Goal: Complete application form: Complete application form

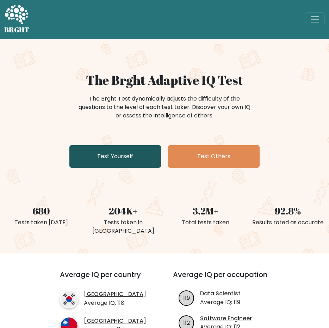
click at [130, 159] on link "Test Yourself" at bounding box center [114, 156] width 91 height 23
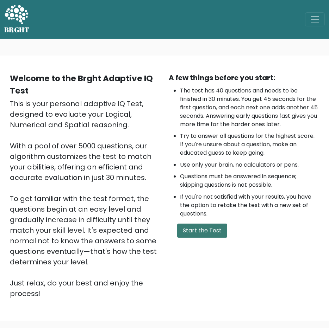
click at [202, 235] on button "Start the Test" at bounding box center [202, 231] width 50 height 14
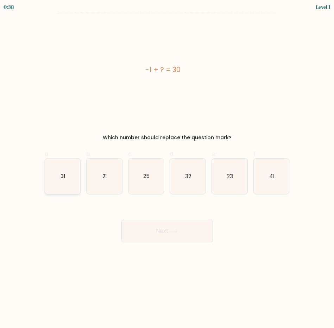
click at [74, 180] on icon "31" at bounding box center [63, 177] width 36 height 36
click at [167, 169] on input "a. 31" at bounding box center [167, 166] width 0 height 5
radio input "true"
click at [153, 228] on button "Next" at bounding box center [166, 231] width 91 height 23
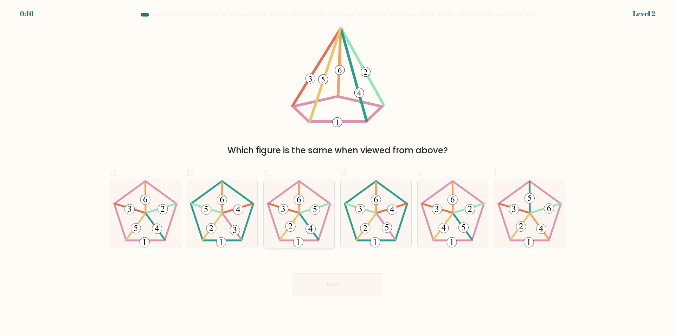
click at [305, 236] on icon at bounding box center [299, 214] width 68 height 68
click at [333, 172] on input "c." at bounding box center [338, 170] width 0 height 5
radio input "true"
drag, startPoint x: 342, startPoint y: 281, endPoint x: 368, endPoint y: 249, distance: 41.1
click at [333, 281] on button "Next" at bounding box center [337, 285] width 91 height 23
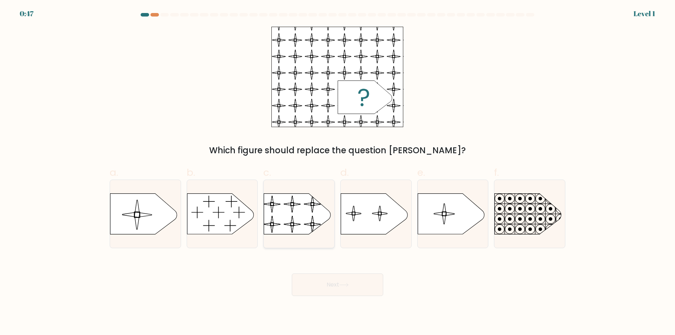
click at [286, 211] on rect at bounding box center [264, 189] width 162 height 123
click at [333, 172] on input "c." at bounding box center [338, 170] width 0 height 5
radio input "true"
click at [333, 284] on button "Next" at bounding box center [337, 285] width 91 height 23
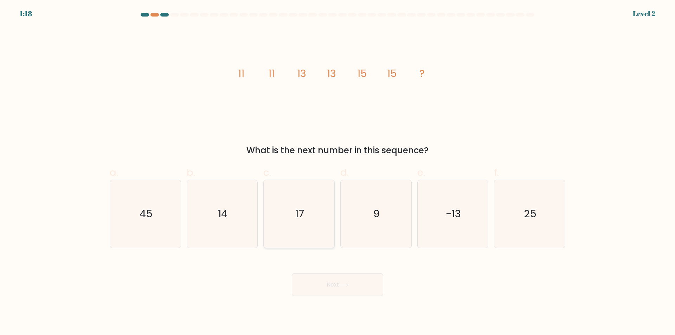
click at [300, 221] on text "17" at bounding box center [299, 214] width 9 height 14
click at [333, 172] on input "c. 17" at bounding box center [338, 170] width 0 height 5
radio input "true"
click at [333, 285] on button "Next" at bounding box center [337, 285] width 91 height 23
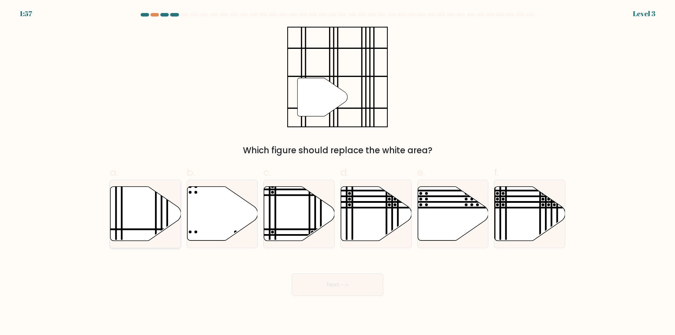
click at [141, 231] on icon at bounding box center [145, 214] width 71 height 54
click at [333, 172] on input "a." at bounding box center [338, 170] width 0 height 5
radio input "true"
click at [326, 297] on body "1:56 Level 3" at bounding box center [337, 167] width 675 height 335
click at [324, 290] on button "Next" at bounding box center [337, 285] width 91 height 23
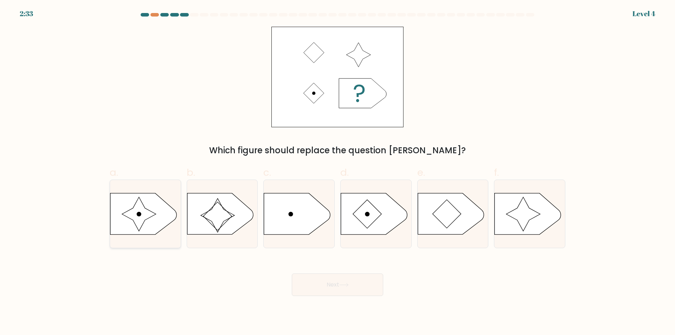
click at [153, 216] on icon at bounding box center [139, 214] width 34 height 34
click at [333, 172] on input "a." at bounding box center [338, 170] width 0 height 5
radio input "true"
click at [333, 288] on button "Next" at bounding box center [337, 285] width 91 height 23
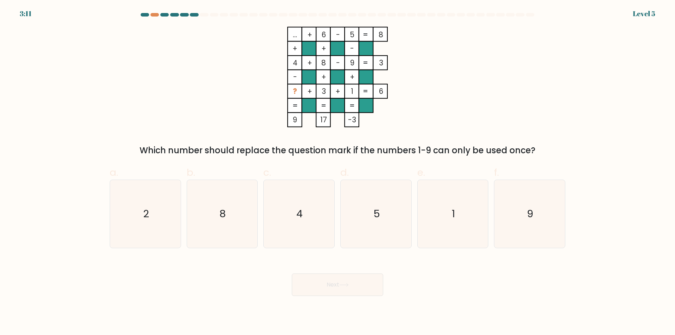
click at [144, 13] on div at bounding box center [145, 15] width 8 height 4
click at [333, 95] on div "... + 6 - 5 8 + + - 4 + 8 - 9 3 - + + ? + 3 + 1 = 6 = = = = 9 17 -3 = Which num…" at bounding box center [338, 92] width 464 height 130
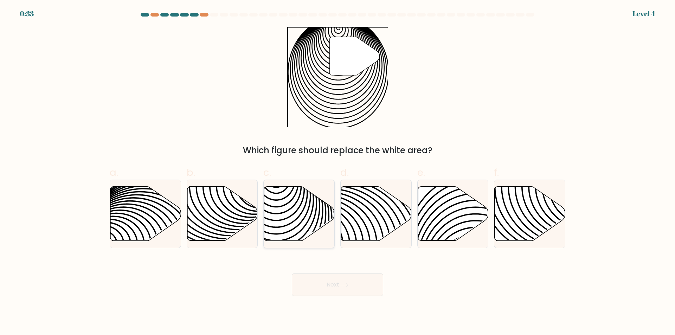
click at [288, 213] on icon at bounding box center [299, 214] width 71 height 54
click at [338, 172] on input "c." at bounding box center [338, 170] width 0 height 5
radio input "true"
click at [343, 282] on button "Next" at bounding box center [337, 285] width 91 height 23
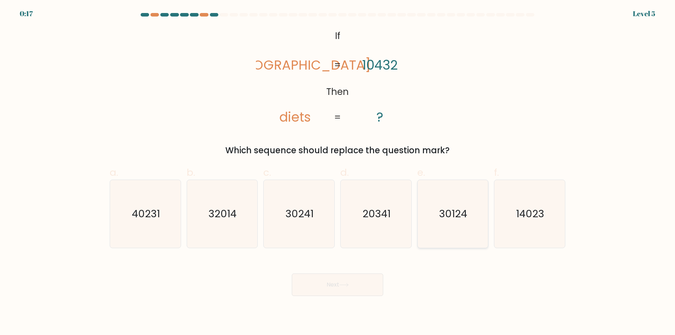
click at [450, 222] on icon "30124" at bounding box center [453, 214] width 68 height 68
click at [338, 172] on input "e. 30124" at bounding box center [338, 170] width 0 height 5
radio input "true"
click at [306, 224] on icon "30241" at bounding box center [299, 214] width 68 height 68
click at [338, 172] on input "c. 30241" at bounding box center [338, 170] width 0 height 5
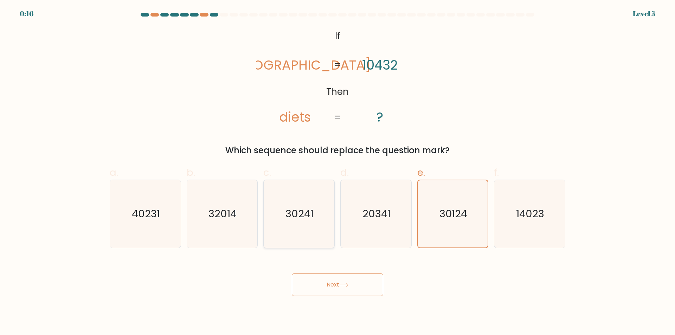
radio input "true"
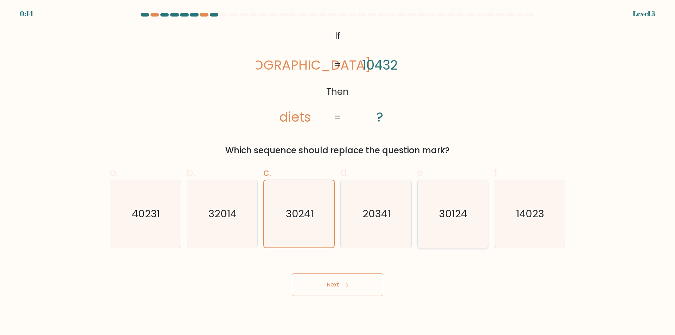
click at [442, 219] on text "30124" at bounding box center [454, 214] width 28 height 14
click at [338, 172] on input "e. 30124" at bounding box center [338, 170] width 0 height 5
radio input "true"
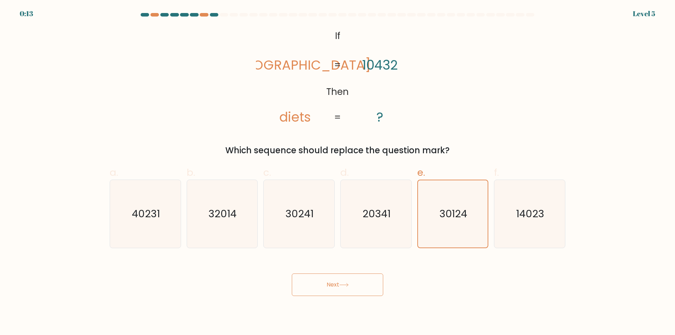
click at [337, 286] on button "Next" at bounding box center [337, 285] width 91 height 23
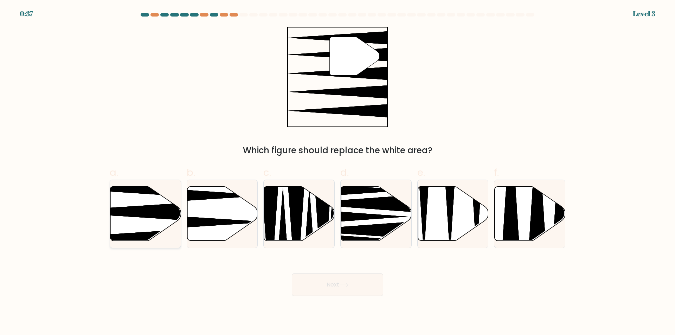
click at [151, 215] on icon at bounding box center [121, 212] width 140 height 18
click at [338, 172] on input "a." at bounding box center [338, 170] width 0 height 5
radio input "true"
click at [330, 283] on button "Next" at bounding box center [337, 285] width 91 height 23
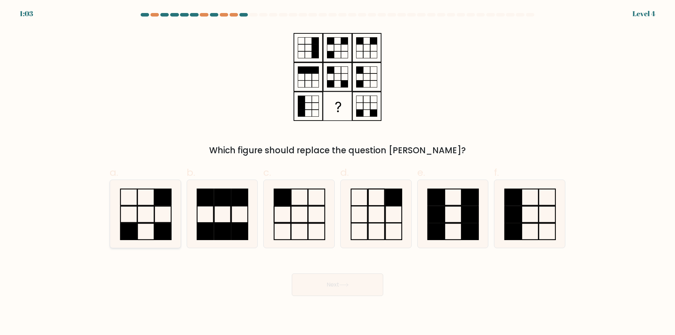
click at [158, 219] on icon at bounding box center [146, 214] width 68 height 68
click at [338, 172] on input "a." at bounding box center [338, 170] width 0 height 5
radio input "true"
click at [336, 285] on button "Next" at bounding box center [337, 285] width 91 height 23
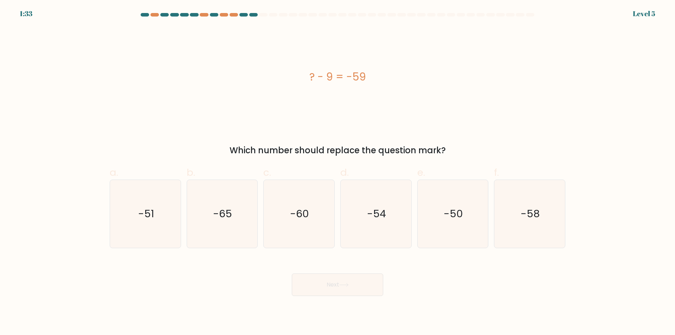
click at [447, 130] on div "? - 9 = -59 Which number should replace the question mark?" at bounding box center [338, 92] width 464 height 130
drag, startPoint x: 157, startPoint y: 204, endPoint x: 228, endPoint y: 224, distance: 73.8
click at [157, 204] on icon "-51" at bounding box center [146, 214] width 68 height 68
click at [338, 172] on input "a. -51" at bounding box center [338, 170] width 0 height 5
radio input "true"
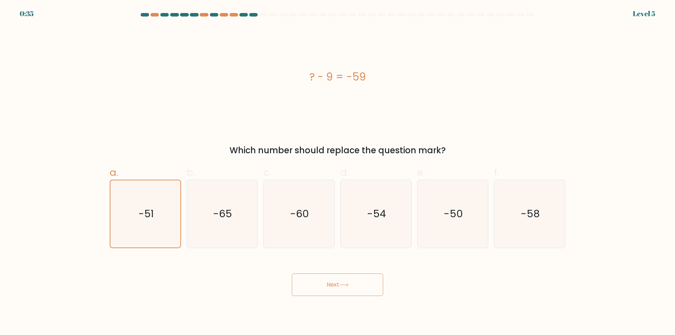
click at [354, 283] on button "Next" at bounding box center [337, 285] width 91 height 23
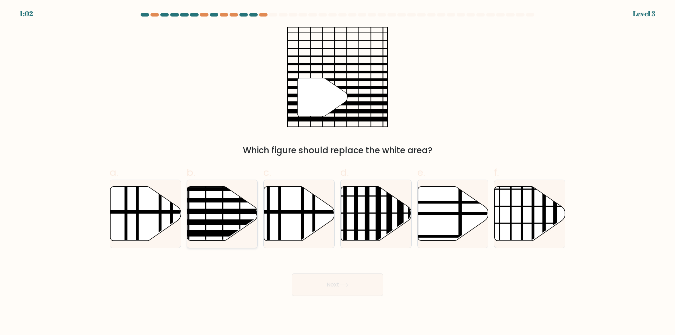
click at [225, 215] on icon at bounding box center [222, 214] width 71 height 54
click at [338, 172] on input "b." at bounding box center [338, 170] width 0 height 5
radio input "true"
click at [332, 284] on button "Next" at bounding box center [337, 285] width 91 height 23
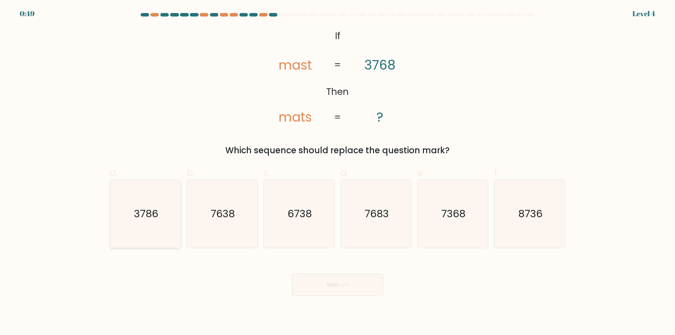
click at [156, 225] on icon "3786" at bounding box center [146, 214] width 68 height 68
click at [338, 172] on input "a. 3786" at bounding box center [338, 170] width 0 height 5
radio input "true"
click at [330, 285] on button "Next" at bounding box center [337, 285] width 91 height 23
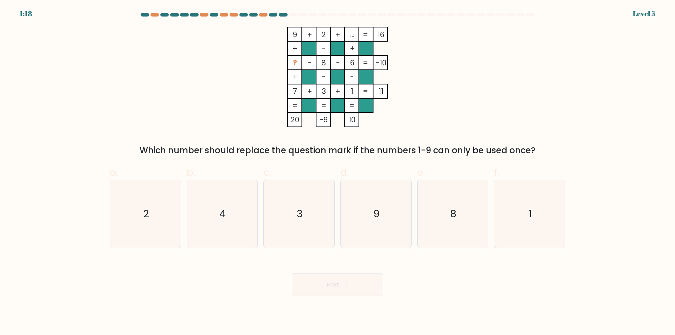
click at [499, 83] on div "9 + 2 + ... 16 + - + ? - 8 - 6 -10 + - - 7 + 3 + 1 = 11 = = = = 20 -9 10 = Whic…" at bounding box center [338, 92] width 464 height 130
click at [224, 223] on icon "4" at bounding box center [222, 214] width 68 height 68
click at [338, 172] on input "b. 4" at bounding box center [338, 170] width 0 height 5
radio input "true"
drag, startPoint x: 336, startPoint y: 288, endPoint x: 290, endPoint y: 255, distance: 56.6
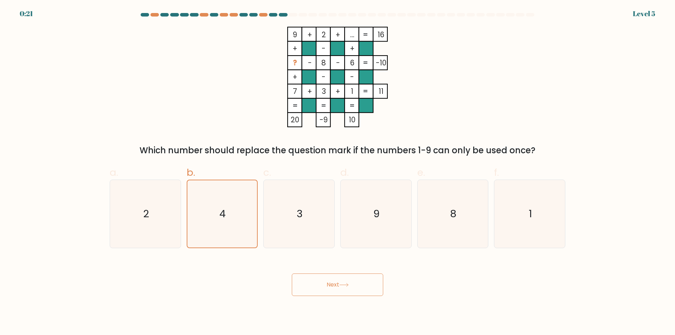
click at [292, 256] on form at bounding box center [337, 154] width 675 height 283
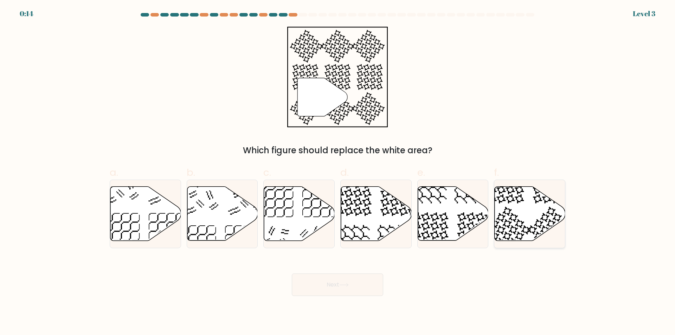
click at [529, 221] on icon at bounding box center [530, 214] width 71 height 54
click at [338, 172] on input "f." at bounding box center [338, 170] width 0 height 5
radio input "true"
click at [332, 281] on button "Next" at bounding box center [337, 285] width 91 height 23
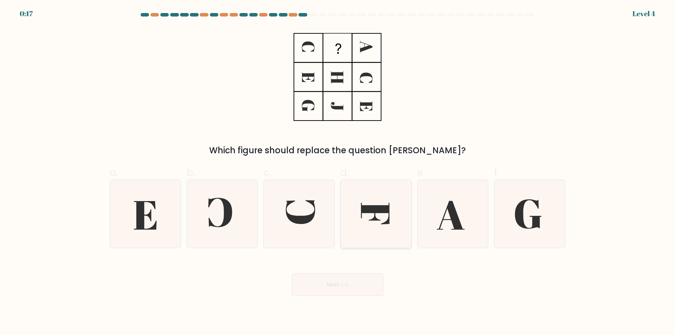
click at [389, 221] on icon at bounding box center [375, 213] width 28 height 21
click at [338, 172] on input "d." at bounding box center [338, 170] width 0 height 5
radio input "true"
click at [347, 284] on icon at bounding box center [343, 285] width 9 height 4
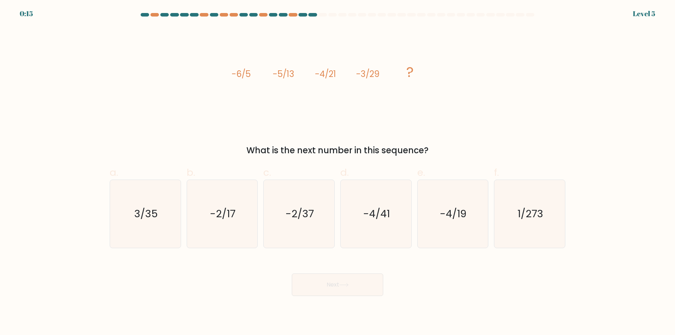
click at [618, 139] on form at bounding box center [337, 154] width 675 height 283
click at [308, 210] on text "-2/37" at bounding box center [300, 214] width 28 height 14
click at [338, 172] on input "c. -2/37" at bounding box center [338, 170] width 0 height 5
radio input "true"
click at [345, 285] on icon at bounding box center [343, 285] width 9 height 4
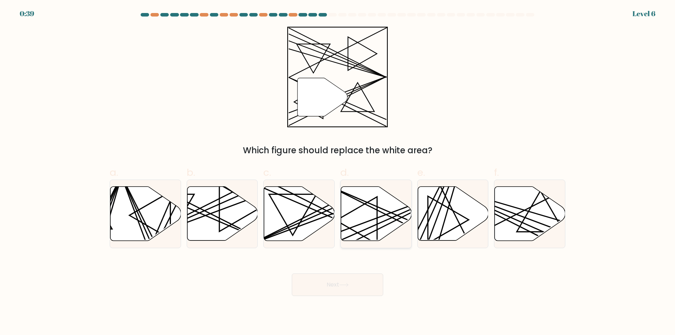
click at [364, 227] on icon at bounding box center [376, 214] width 71 height 54
click at [338, 172] on input "d." at bounding box center [338, 170] width 0 height 5
radio input "true"
click at [356, 284] on button "Next" at bounding box center [337, 285] width 91 height 23
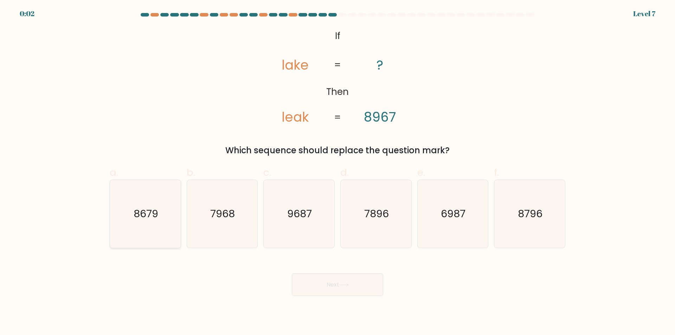
click at [154, 221] on text "8679" at bounding box center [146, 214] width 25 height 14
click at [338, 172] on input "a. 8679" at bounding box center [338, 170] width 0 height 5
radio input "true"
click at [334, 276] on button "Next" at bounding box center [337, 285] width 91 height 23
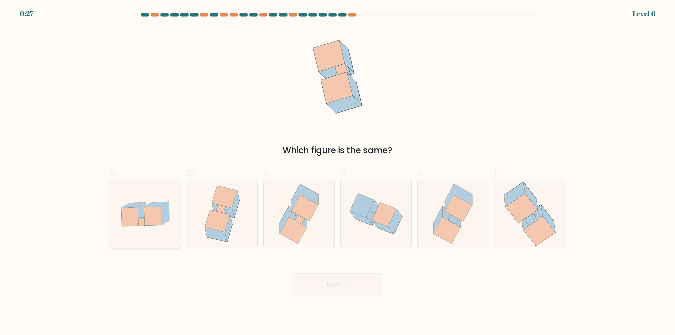
click at [152, 233] on icon at bounding box center [145, 214] width 71 height 49
click at [338, 172] on input "a." at bounding box center [338, 170] width 0 height 5
radio input "true"
click at [342, 281] on button "Next" at bounding box center [337, 285] width 91 height 23
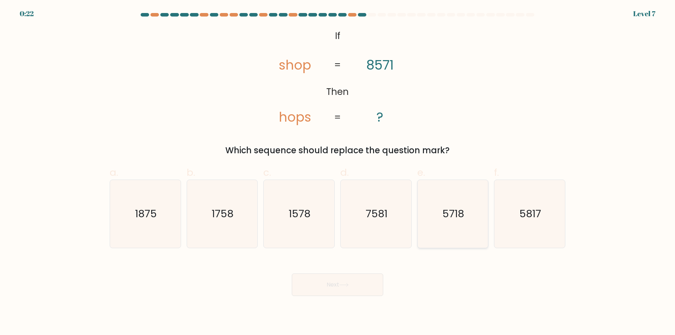
click at [447, 217] on text "5718" at bounding box center [454, 214] width 22 height 14
click at [338, 172] on input "e. 5718" at bounding box center [338, 170] width 0 height 5
radio input "true"
click at [330, 285] on button "Next" at bounding box center [337, 285] width 91 height 23
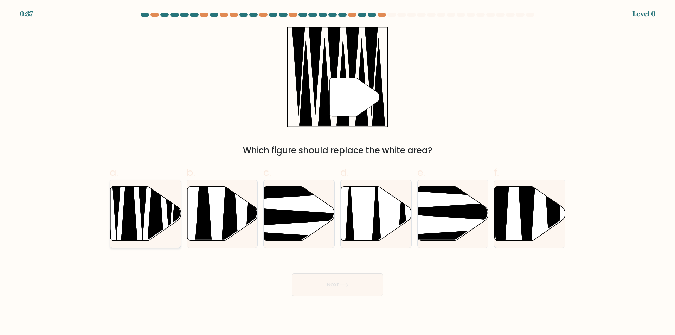
click at [150, 221] on icon at bounding box center [156, 191] width 18 height 125
click at [337, 172] on input "a." at bounding box center [338, 170] width 0 height 5
radio input "true"
click at [333, 283] on button "Next" at bounding box center [337, 285] width 91 height 23
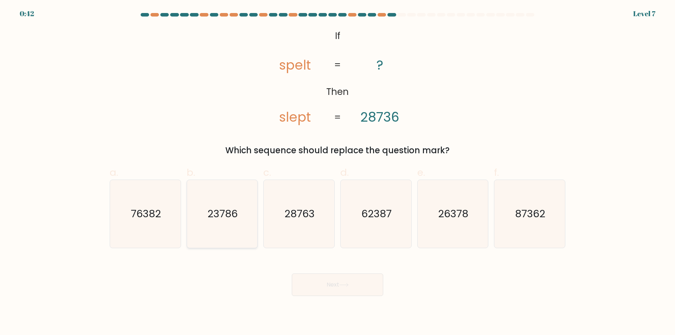
click at [225, 218] on text "23786" at bounding box center [223, 214] width 30 height 14
click at [337, 172] on input "b. 23786" at bounding box center [338, 170] width 0 height 5
radio input "true"
click at [318, 280] on button "Next" at bounding box center [337, 285] width 91 height 23
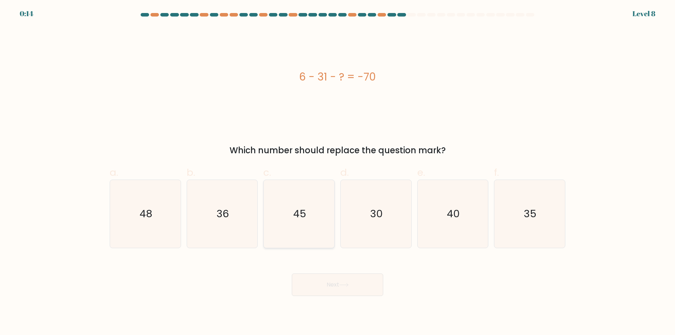
click at [301, 226] on icon "45" at bounding box center [299, 214] width 68 height 68
click at [337, 172] on input "c. 45" at bounding box center [338, 170] width 0 height 5
radio input "true"
click at [337, 279] on button "Next" at bounding box center [337, 285] width 91 height 23
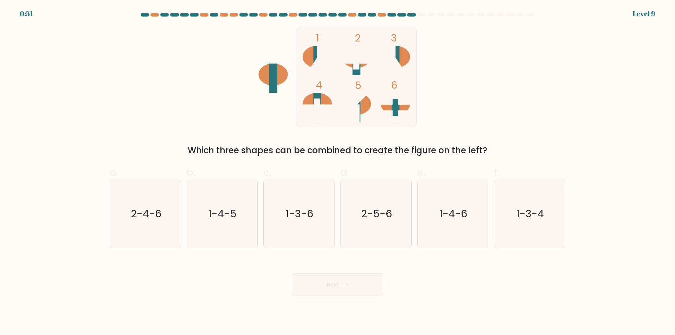
drag, startPoint x: 434, startPoint y: 150, endPoint x: 495, endPoint y: 133, distance: 63.2
click at [337, 138] on div "1 2 3 4 5 6 Which three shapes can be combined to create the figure on the left?" at bounding box center [338, 92] width 464 height 130
click at [337, 125] on div "1 2 3 4 5 6 Which three shapes can be combined to create the figure on the left?" at bounding box center [338, 92] width 464 height 130
click at [311, 63] on ellipse at bounding box center [318, 57] width 30 height 22
click at [337, 53] on icon at bounding box center [388, 61] width 15 height 30
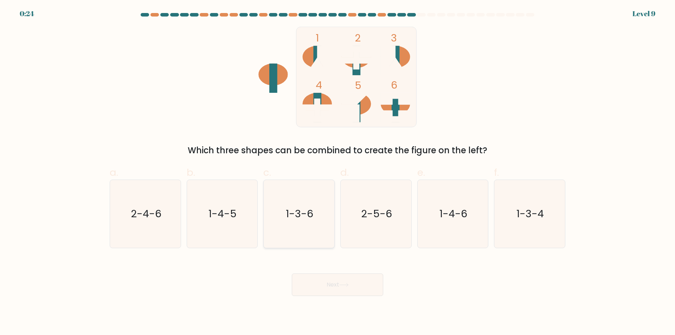
drag, startPoint x: 315, startPoint y: 222, endPoint x: 321, endPoint y: 233, distance: 12.6
click at [315, 221] on icon "1-3-6" at bounding box center [299, 214] width 68 height 68
click at [337, 172] on input "c. 1-3-6" at bounding box center [338, 170] width 0 height 5
radio input "true"
click at [337, 281] on button "Next" at bounding box center [337, 285] width 91 height 23
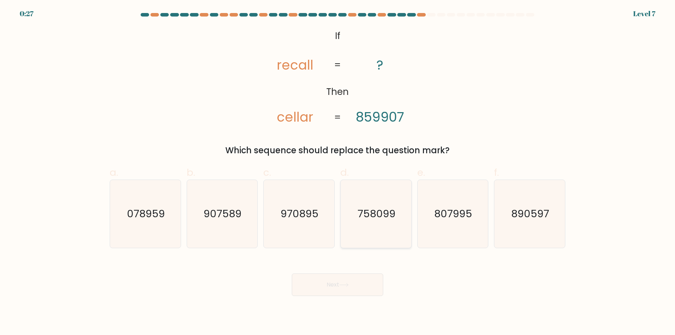
click at [337, 212] on text "758099" at bounding box center [377, 214] width 38 height 14
click at [337, 172] on input "d. 758099" at bounding box center [338, 170] width 0 height 5
radio input "true"
click at [337, 279] on button "Next" at bounding box center [337, 285] width 91 height 23
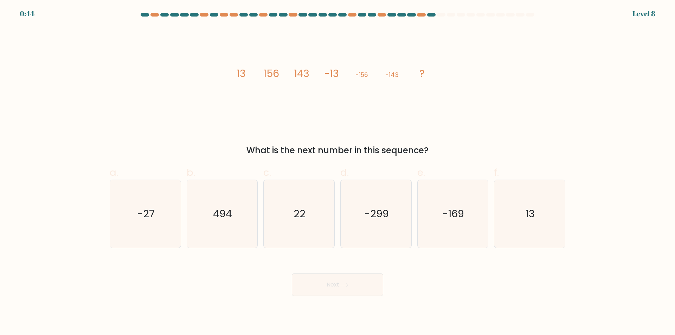
click at [337, 134] on form at bounding box center [337, 154] width 675 height 283
click at [184, 282] on div "Next" at bounding box center [338, 276] width 464 height 39
click at [337, 220] on icon "13" at bounding box center [530, 214] width 68 height 68
click at [337, 172] on input "f. 13" at bounding box center [338, 170] width 0 height 5
radio input "true"
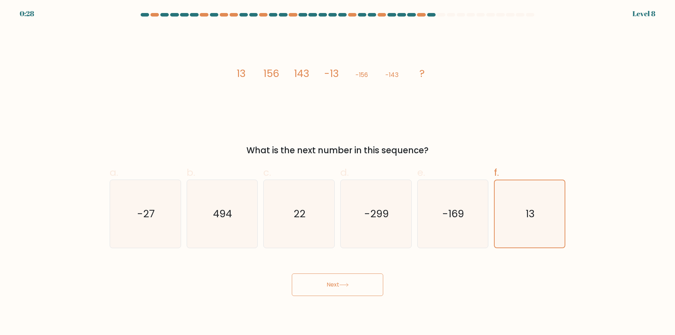
click at [337, 284] on button "Next" at bounding box center [337, 285] width 91 height 23
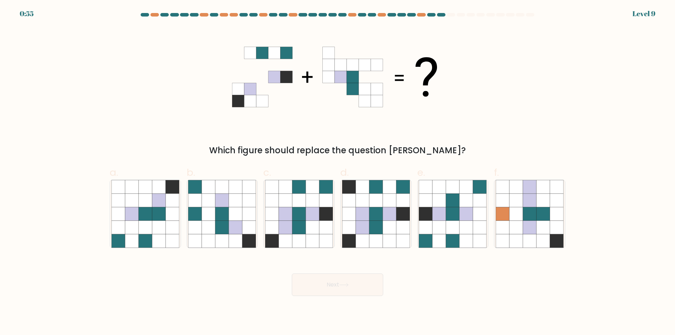
click at [150, 106] on div "Which figure should replace the question [PERSON_NAME]?" at bounding box center [338, 92] width 464 height 130
click at [300, 204] on icon at bounding box center [298, 200] width 13 height 13
click at [337, 172] on input "c." at bounding box center [338, 170] width 0 height 5
radio input "true"
click at [337, 287] on icon at bounding box center [343, 285] width 9 height 4
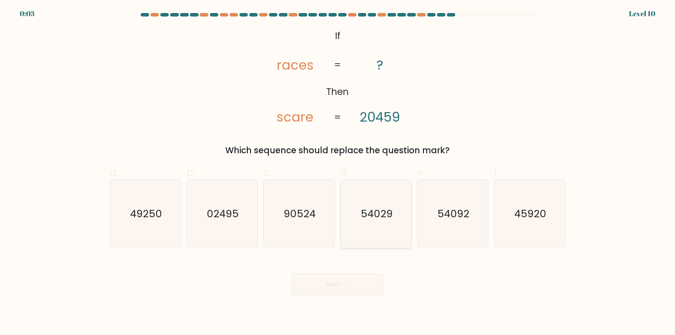
drag, startPoint x: 384, startPoint y: 219, endPoint x: 363, endPoint y: 230, distance: 24.1
click at [337, 217] on text "54029" at bounding box center [377, 214] width 32 height 14
click at [337, 292] on button "Next" at bounding box center [337, 285] width 91 height 23
click at [336, 292] on button "Next" at bounding box center [337, 285] width 91 height 23
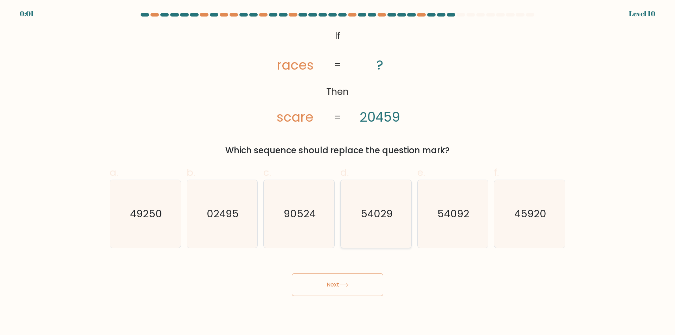
click at [337, 223] on icon "54029" at bounding box center [376, 214] width 68 height 68
click at [337, 172] on input "d. 54029" at bounding box center [338, 170] width 0 height 5
radio input "true"
click at [337, 285] on button "Next" at bounding box center [337, 285] width 91 height 23
drag, startPoint x: 359, startPoint y: 285, endPoint x: 356, endPoint y: 282, distance: 5.0
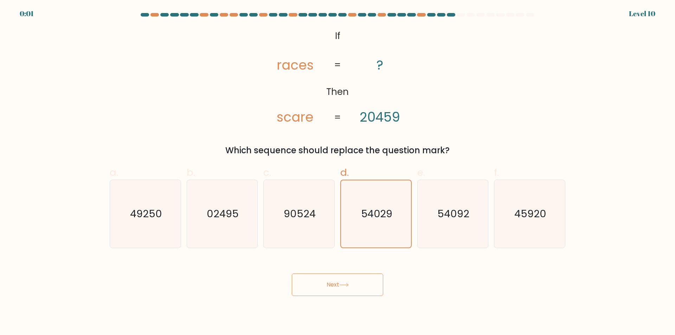
click at [337, 285] on button "Next" at bounding box center [337, 285] width 91 height 23
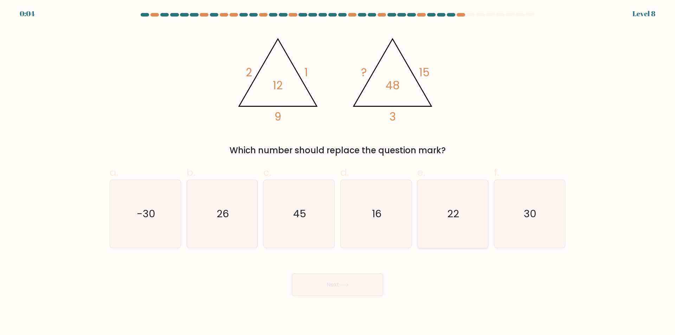
drag, startPoint x: 505, startPoint y: 221, endPoint x: 487, endPoint y: 230, distance: 20.3
click at [337, 220] on icon "30" at bounding box center [530, 214] width 68 height 68
click at [337, 172] on input "f. 30" at bounding box center [338, 170] width 0 height 5
radio input "true"
click at [337, 285] on button "Next" at bounding box center [337, 285] width 91 height 23
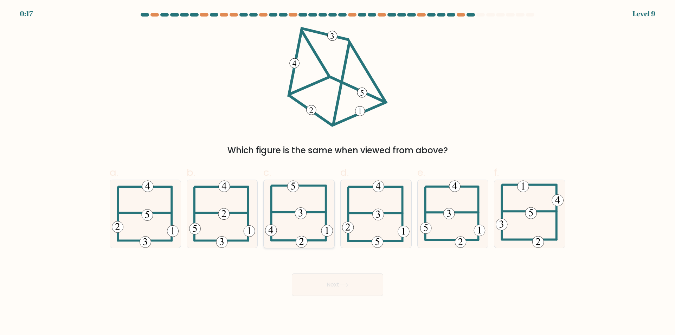
click at [286, 222] on icon at bounding box center [299, 214] width 68 height 68
click at [337, 172] on input "c." at bounding box center [338, 170] width 0 height 5
radio input "true"
click at [337, 291] on button "Next" at bounding box center [337, 285] width 91 height 23
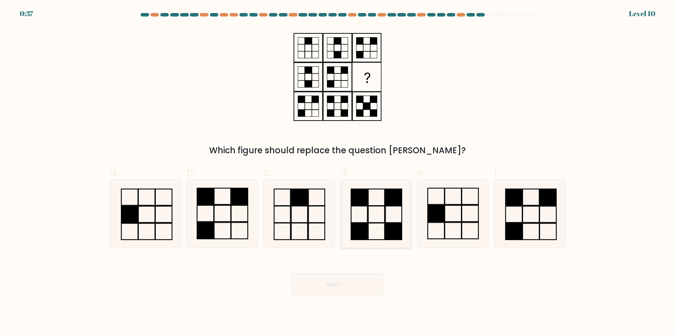
click at [337, 219] on icon at bounding box center [376, 214] width 68 height 68
click at [337, 172] on input "d." at bounding box center [338, 170] width 0 height 5
radio input "true"
click at [337, 282] on button "Next" at bounding box center [337, 285] width 91 height 23
